Goal: Task Accomplishment & Management: Use online tool/utility

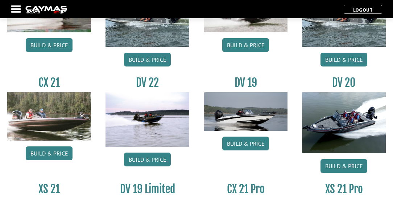
scroll to position [767, 0]
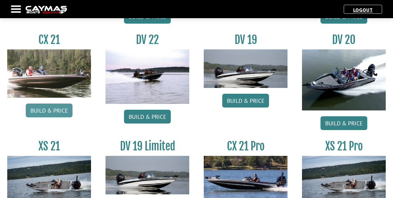
click at [53, 108] on link "Build & Price" at bounding box center [49, 110] width 47 height 14
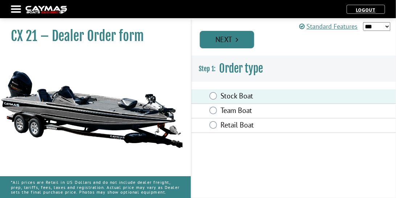
click at [254, 41] on link "Next" at bounding box center [227, 39] width 54 height 17
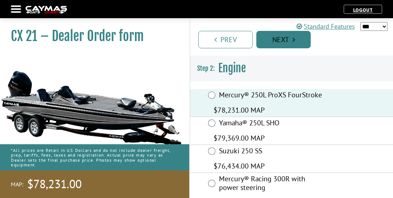
click at [304, 40] on link "Next" at bounding box center [284, 39] width 54 height 17
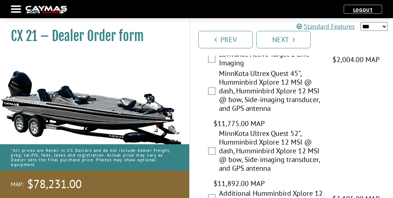
scroll to position [228, 0]
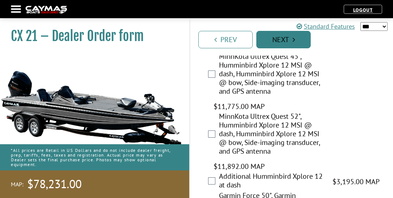
click at [299, 37] on link "Next" at bounding box center [284, 39] width 54 height 17
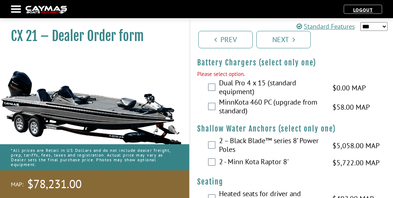
scroll to position [535, 0]
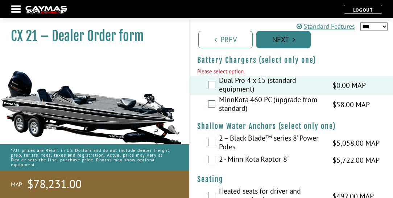
click at [278, 42] on link "Next" at bounding box center [284, 39] width 54 height 17
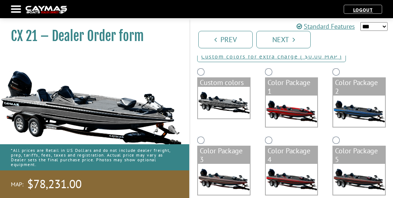
scroll to position [0, 0]
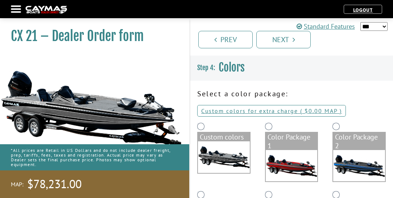
click at [201, 122] on div "Custom colors" at bounding box center [224, 155] width 68 height 68
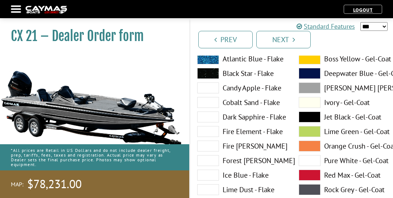
scroll to position [103, 0]
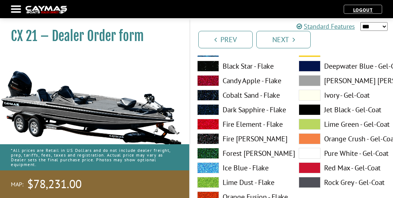
click at [229, 123] on label "Fire Element - Flake" at bounding box center [240, 124] width 87 height 11
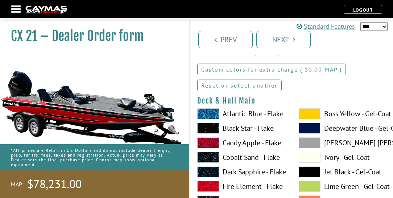
scroll to position [0, 0]
